Goal: Information Seeking & Learning: Compare options

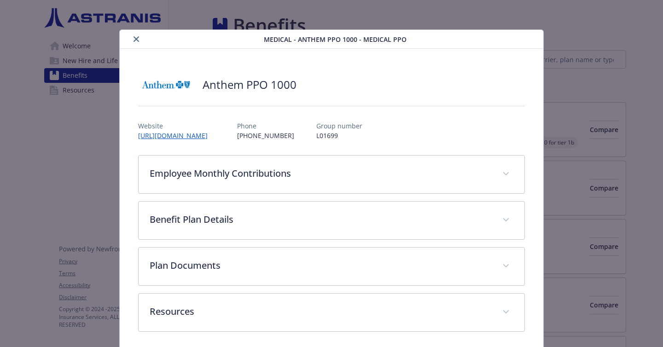
scroll to position [5, 0]
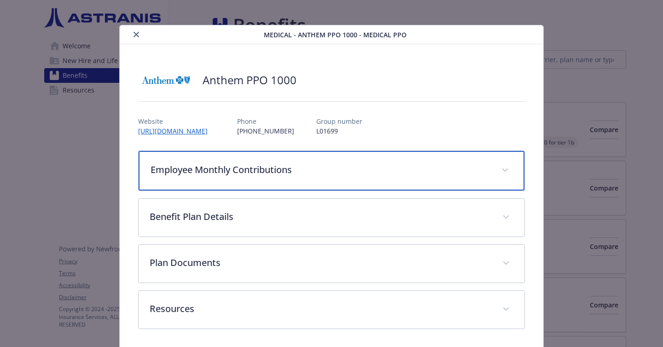
click at [289, 163] on p "Employee Monthly Contributions" at bounding box center [320, 170] width 340 height 14
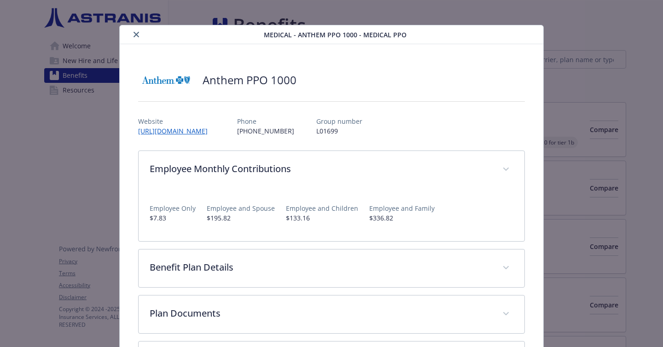
click at [133, 34] on button "close" at bounding box center [136, 34] width 11 height 11
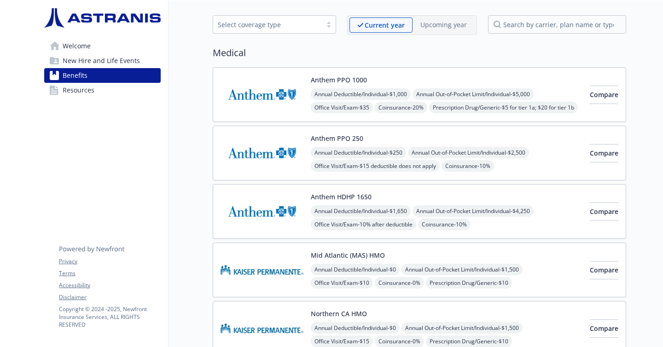
scroll to position [36, 0]
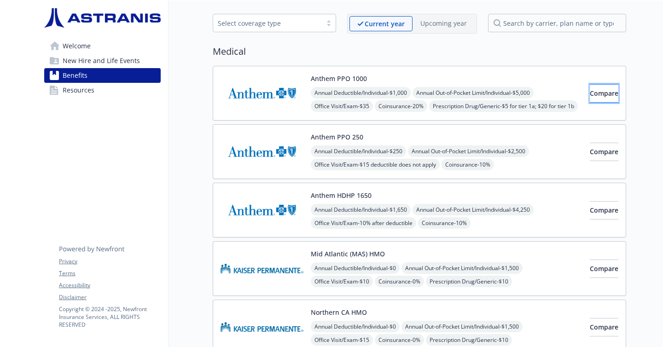
click at [589, 98] on button "Compare" at bounding box center [603, 93] width 29 height 18
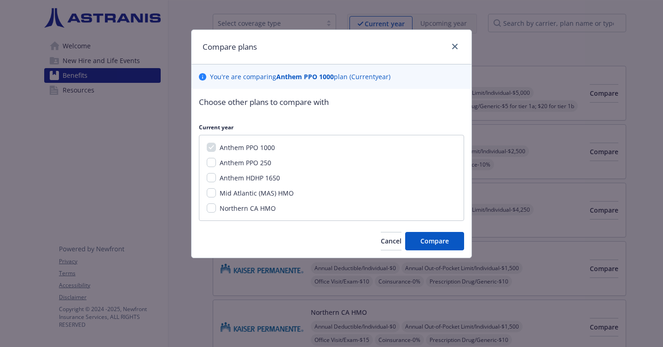
click at [258, 167] on span "Anthem PPO 250" at bounding box center [245, 162] width 52 height 9
click at [216, 167] on input "Anthem PPO 250" at bounding box center [211, 162] width 9 height 9
checkbox input "true"
click at [431, 241] on span "Compare" at bounding box center [434, 241] width 29 height 9
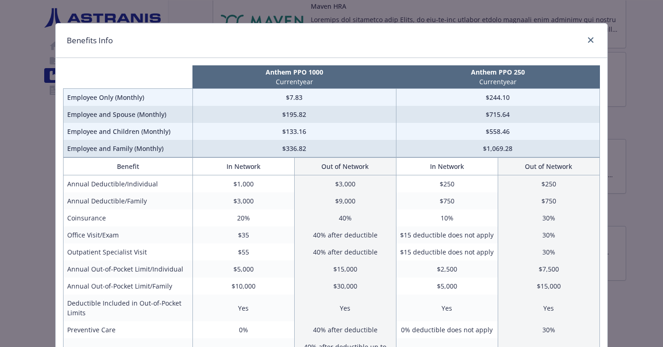
scroll to position [0, 0]
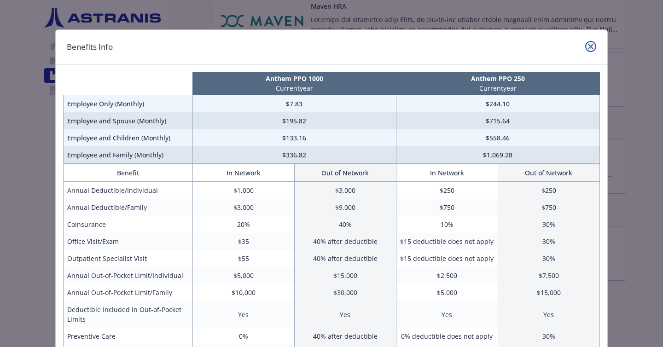
click at [594, 43] on link "close" at bounding box center [590, 46] width 11 height 11
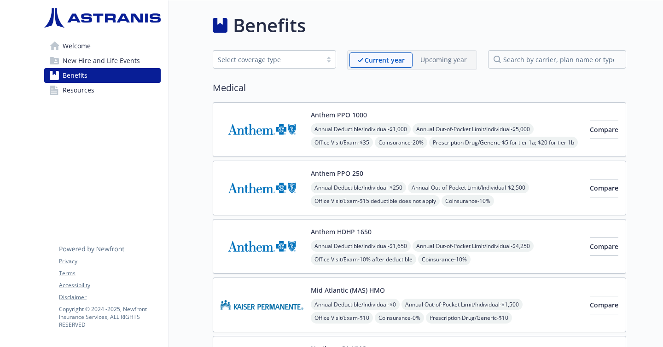
scroll to position [17, 0]
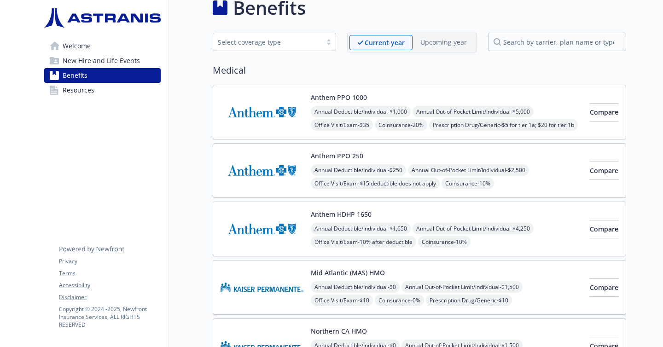
click at [306, 104] on div "Anthem PPO 1000 Annual Deductible/Individual - $1,000 Annual Out-of-Pocket Limi…" at bounding box center [401, 111] width 362 height 39
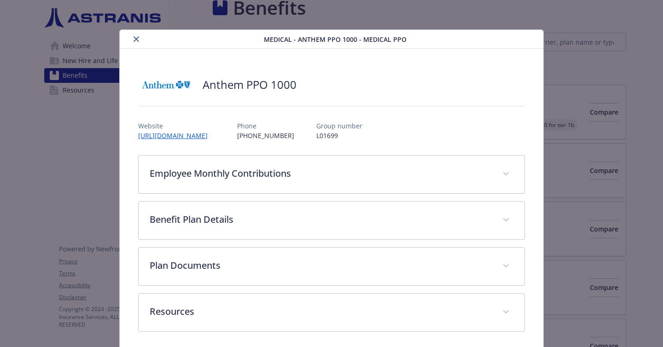
scroll to position [5, 0]
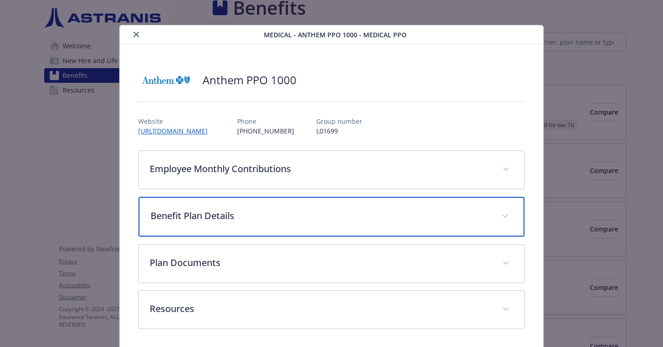
click at [229, 206] on div "Benefit Plan Details" at bounding box center [332, 217] width 386 height 40
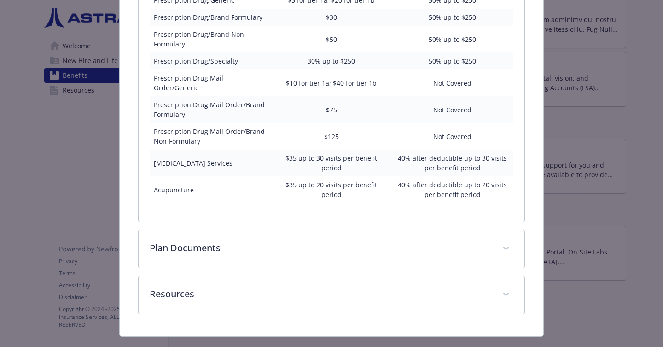
scroll to position [558, 0]
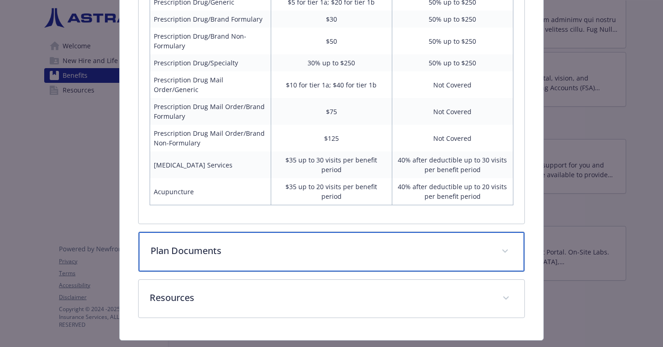
click at [260, 244] on p "Plan Documents" at bounding box center [320, 251] width 340 height 14
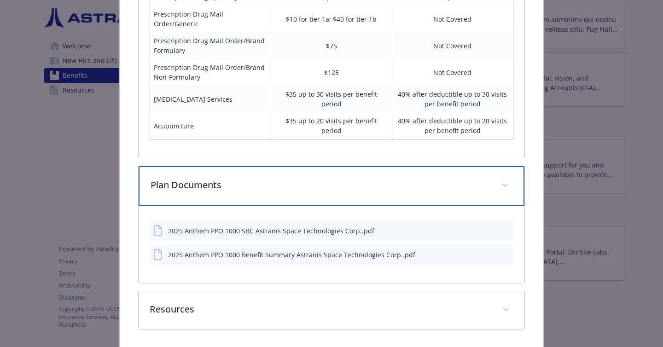
scroll to position [624, 0]
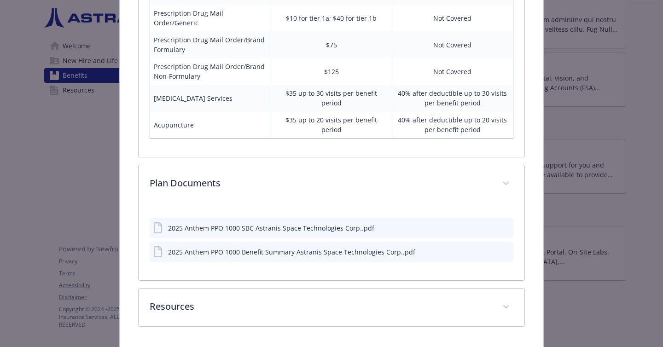
click at [304, 223] on div "2025 Anthem PPO 1000 SBC Astranis Space Technologies Corp..pdf" at bounding box center [271, 228] width 206 height 10
click at [488, 224] on icon "download file" at bounding box center [488, 227] width 7 height 7
click at [488, 248] on icon "download file" at bounding box center [488, 251] width 7 height 7
click at [504, 224] on icon "preview file" at bounding box center [504, 227] width 8 height 6
click at [306, 242] on div "2025 Anthem PPO 1000 Benefit Summary Astranis Space Technologies Corp..pdf" at bounding box center [332, 252] width 364 height 20
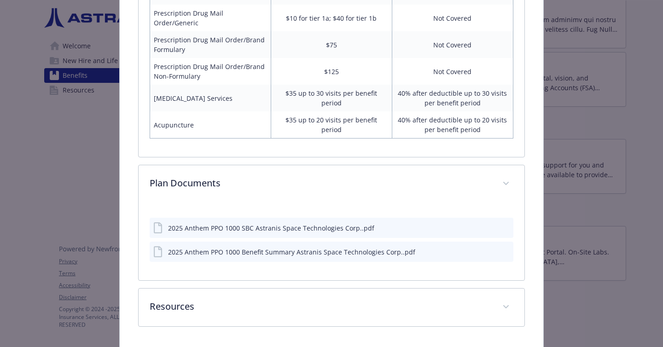
click at [489, 248] on icon "download file" at bounding box center [489, 251] width 6 height 6
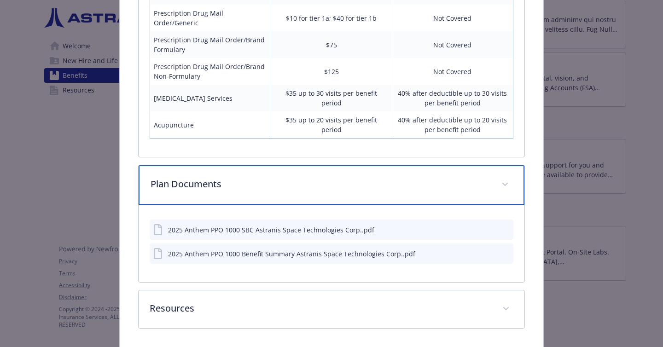
click at [339, 177] on p "Plan Documents" at bounding box center [320, 184] width 340 height 14
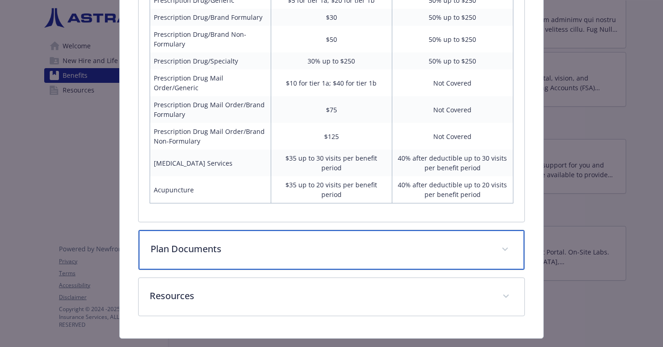
scroll to position [561, 0]
